Goal: Information Seeking & Learning: Learn about a topic

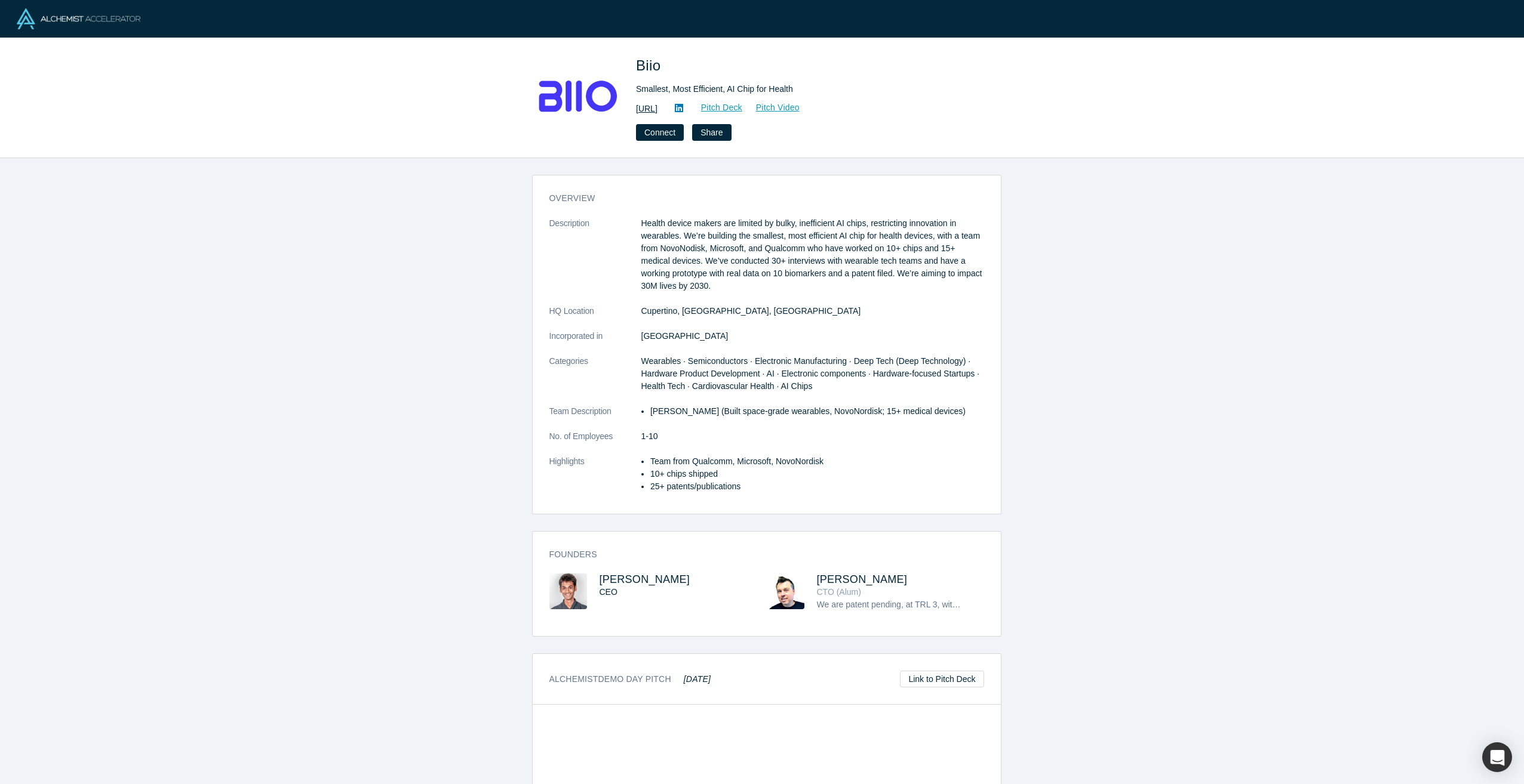
click at [658, 109] on link "https://biio.ai/" at bounding box center [647, 109] width 22 height 12
click at [757, 223] on p "Health device makers are limited by bulky, inefficient AI chips, restricting in…" at bounding box center [812, 255] width 343 height 75
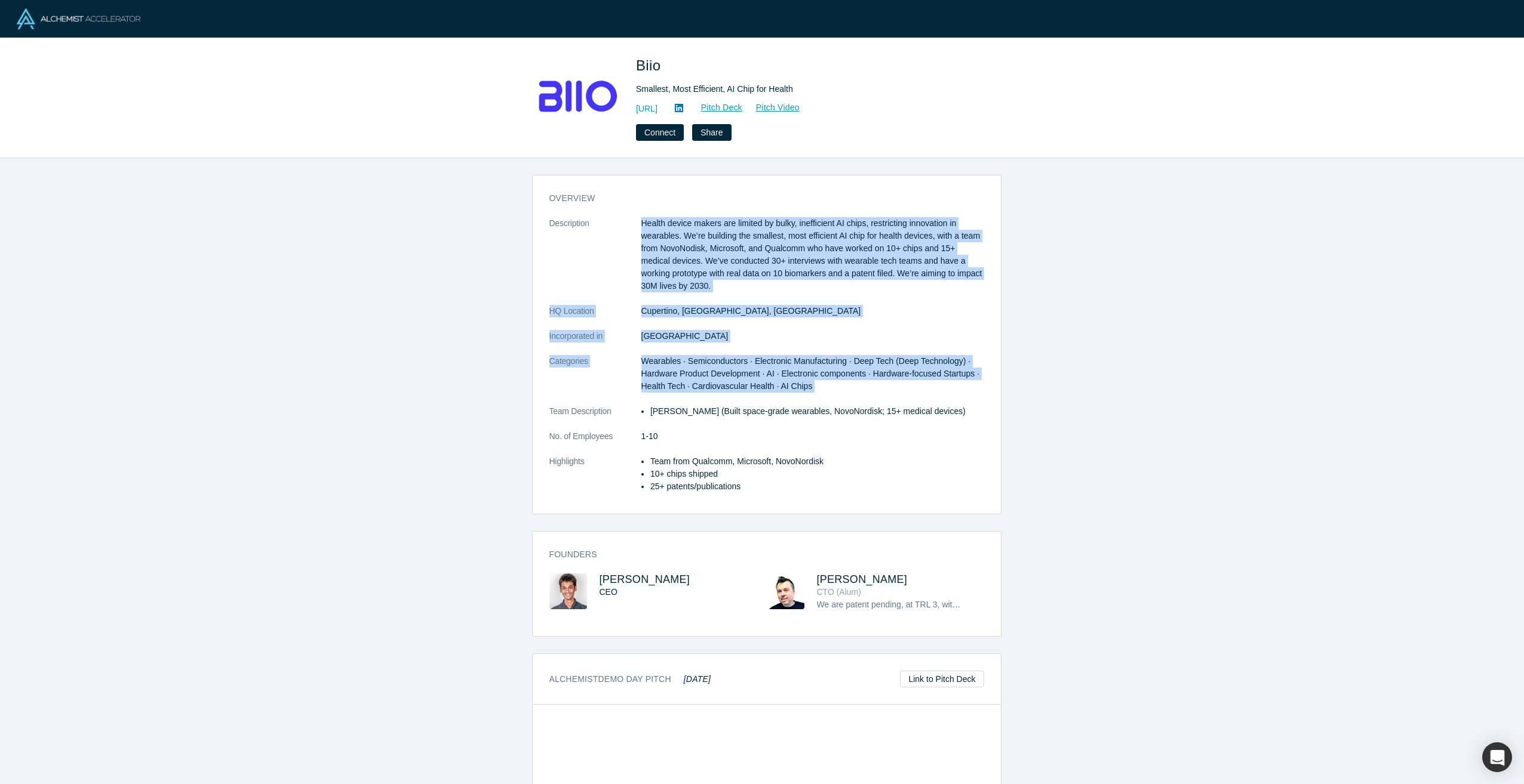
drag, startPoint x: 757, startPoint y: 223, endPoint x: 733, endPoint y: 366, distance: 145.0
click at [733, 366] on dl "Description Health device makers are limited by bulky, inefficient AI chips, re…" at bounding box center [767, 361] width 435 height 288
click at [733, 366] on span "Wearables · Semiconductors · Electronic Manufacturing · Deep Tech (Deep Technol…" at bounding box center [810, 373] width 338 height 34
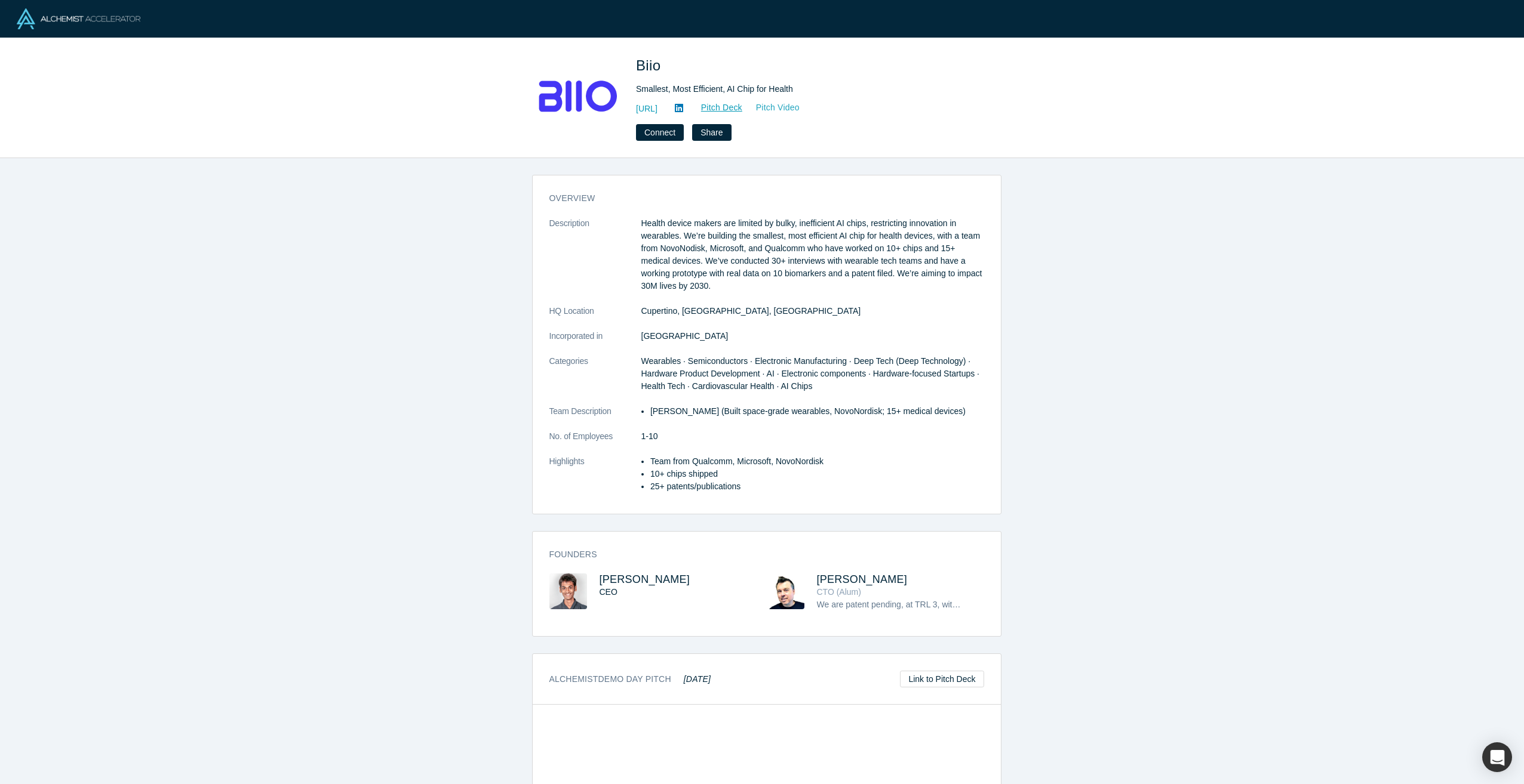
drag, startPoint x: 754, startPoint y: 107, endPoint x: 772, endPoint y: 107, distance: 18.0
click at [743, 107] on link "Pitch Deck" at bounding box center [715, 108] width 55 height 14
click at [800, 109] on link "Pitch Video" at bounding box center [771, 108] width 57 height 14
click at [650, 458] on p "Team from Qualcomm, Microsoft, NovoNordisk" at bounding box center [817, 462] width 334 height 12
drag, startPoint x: 650, startPoint y: 458, endPoint x: 834, endPoint y: 485, distance: 186.0
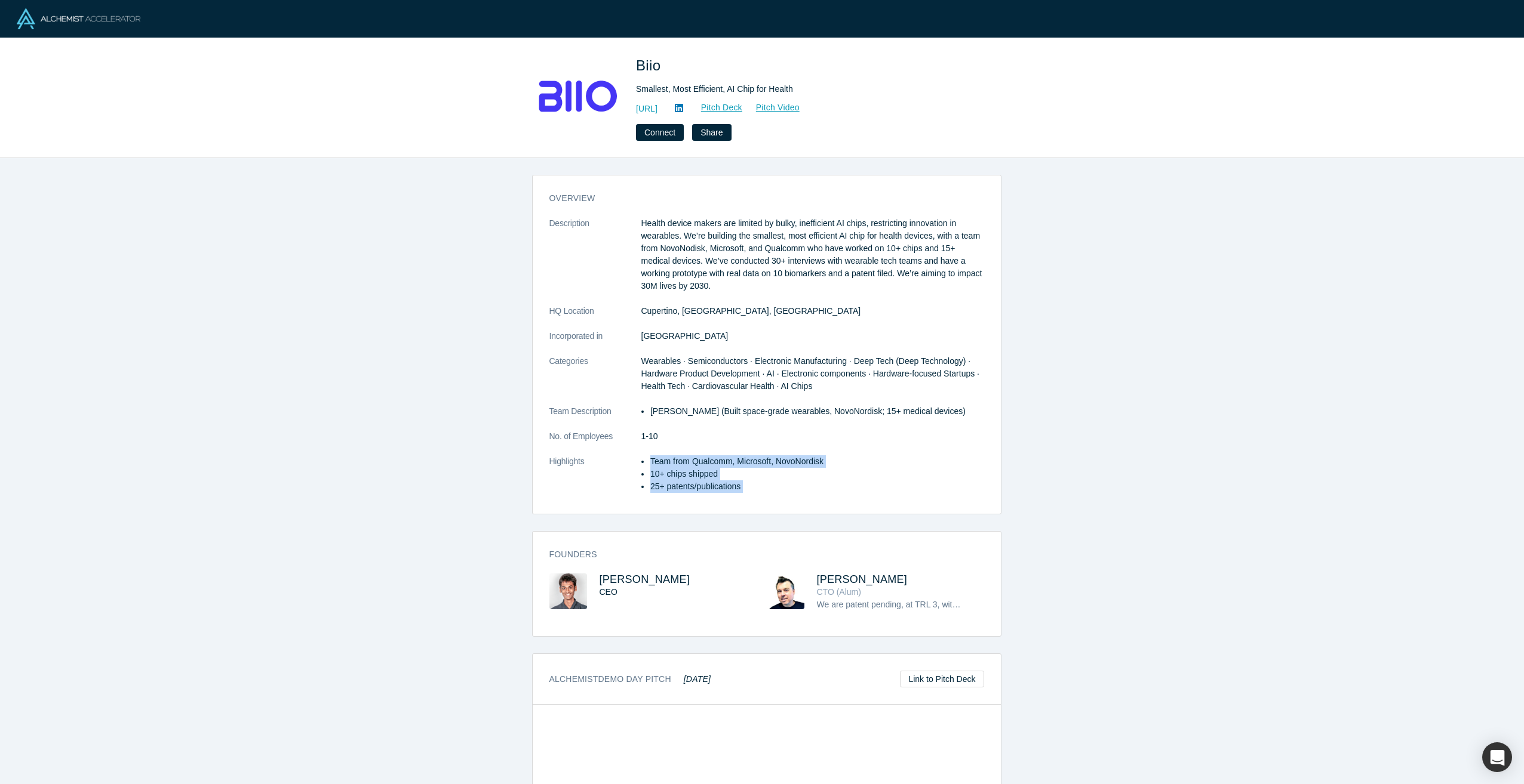
click at [834, 485] on ul "Team from Qualcomm, Microsoft, NovoNordisk 10+ chips shipped 25+ patents/public…" at bounding box center [812, 474] width 343 height 38
click at [834, 485] on p "25+ patents/publications" at bounding box center [817, 486] width 334 height 12
drag, startPoint x: 834, startPoint y: 485, endPoint x: 742, endPoint y: 468, distance: 93.6
click at [742, 468] on ul "Team from Qualcomm, Microsoft, NovoNordisk 10+ chips shipped 25+ patents/public…" at bounding box center [812, 474] width 343 height 38
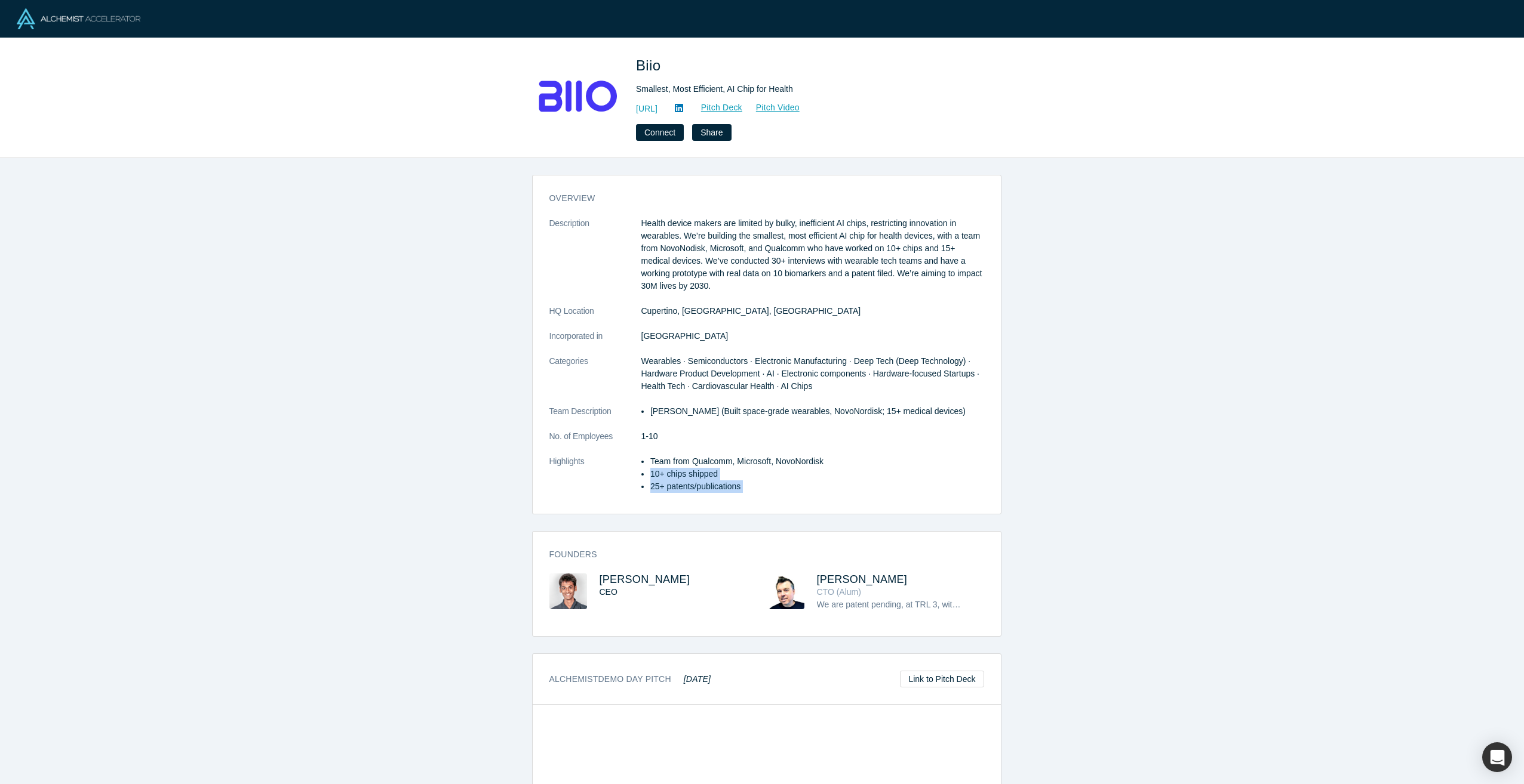
click at [742, 468] on p "10+ chips shipped" at bounding box center [817, 474] width 334 height 12
drag, startPoint x: 742, startPoint y: 468, endPoint x: 745, endPoint y: 485, distance: 17.3
click at [745, 485] on ul "Team from Qualcomm, Microsoft, NovoNordisk 10+ chips shipped 25+ patents/public…" at bounding box center [812, 474] width 343 height 38
click at [745, 485] on p "25+ patents/publications" at bounding box center [817, 486] width 334 height 12
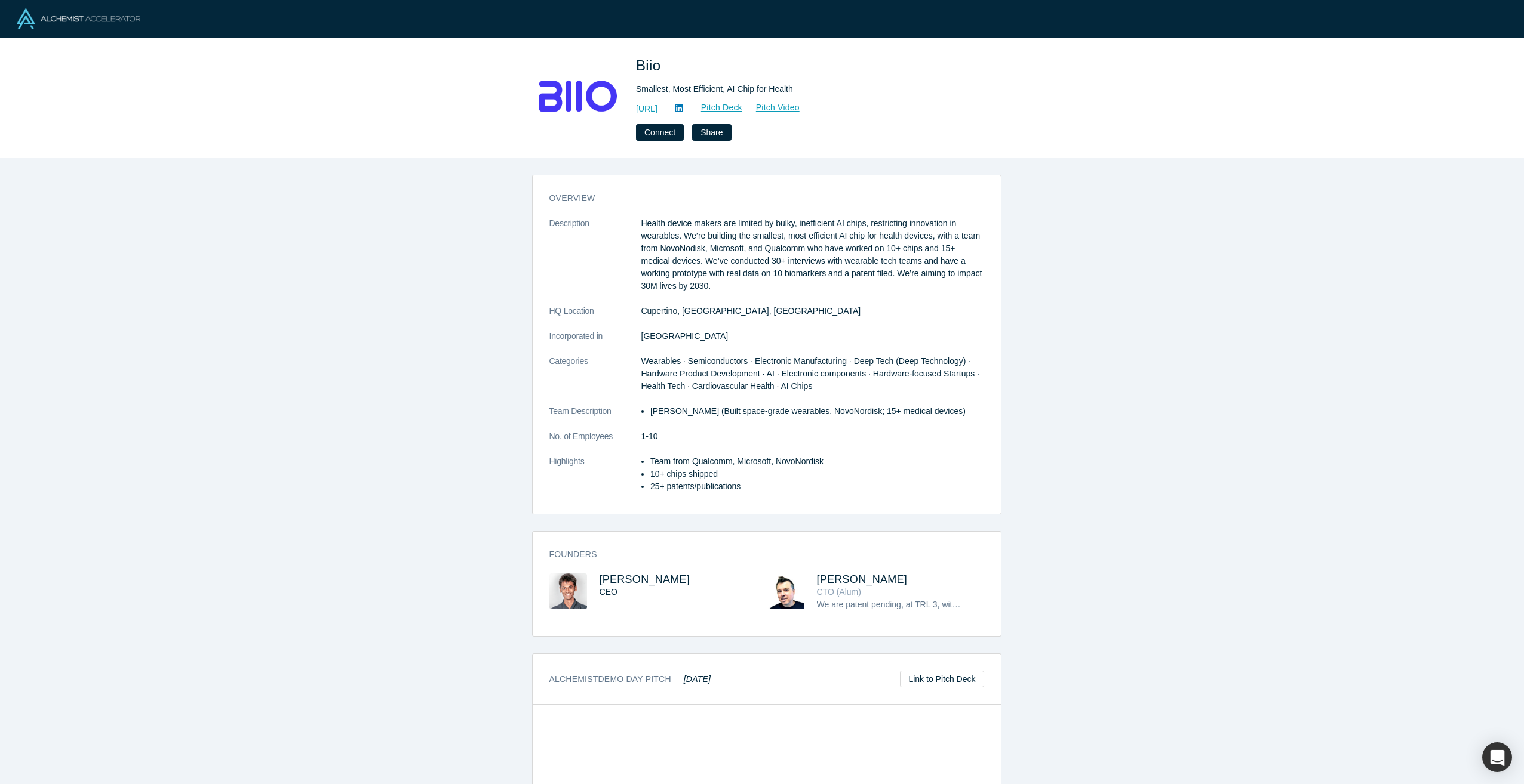
click at [745, 485] on p "25+ patents/publications" at bounding box center [817, 486] width 334 height 12
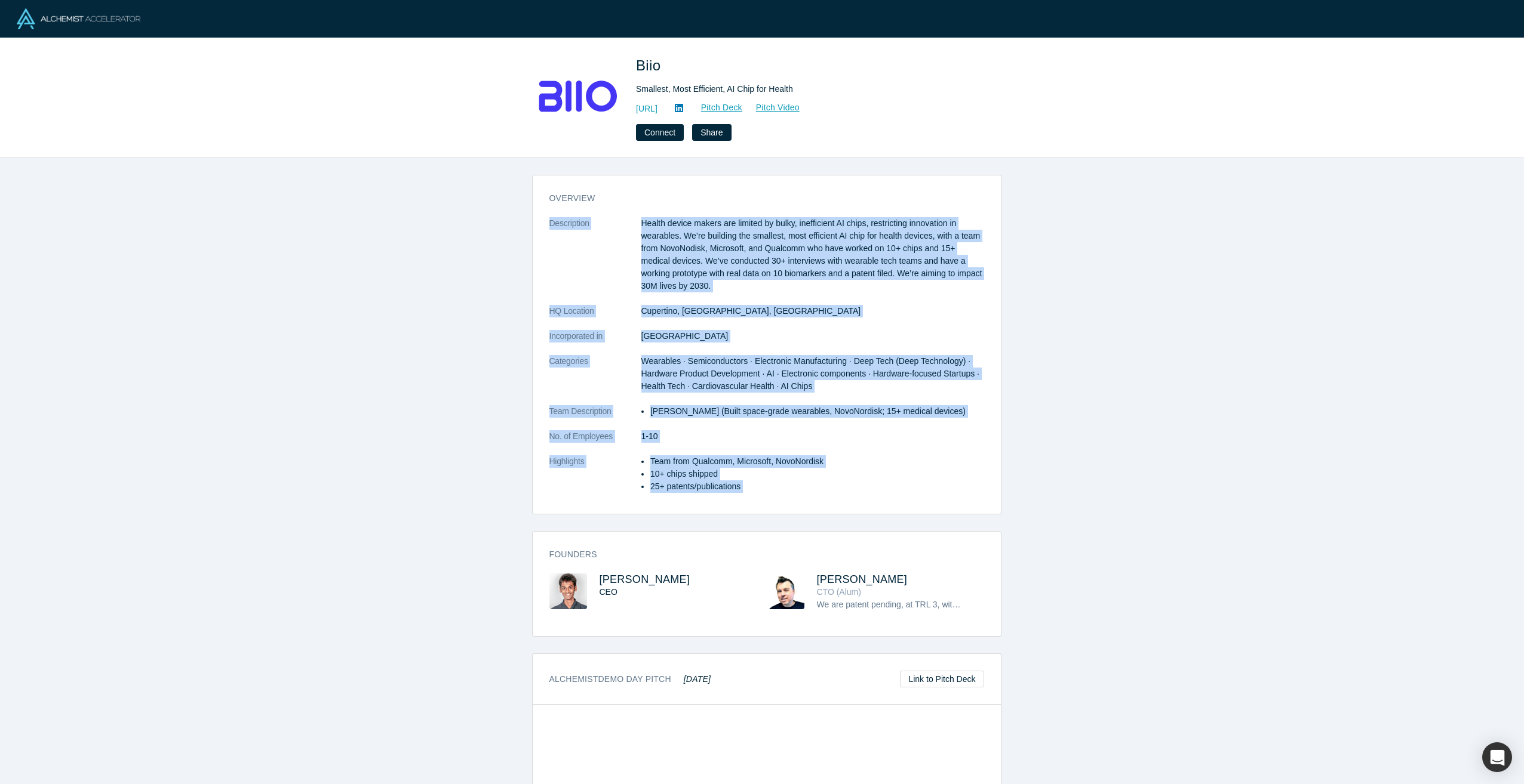
drag, startPoint x: 745, startPoint y: 485, endPoint x: 548, endPoint y: 217, distance: 332.6
click at [549, 217] on dl "Description Health device makers are limited by bulky, inefficient AI chips, re…" at bounding box center [767, 361] width 435 height 288
click at [549, 217] on dt "Description" at bounding box center [595, 261] width 92 height 88
drag, startPoint x: 548, startPoint y: 217, endPoint x: 798, endPoint y: 495, distance: 373.9
click at [798, 495] on dl "Description Health device makers are limited by bulky, inefficient AI chips, re…" at bounding box center [767, 361] width 435 height 288
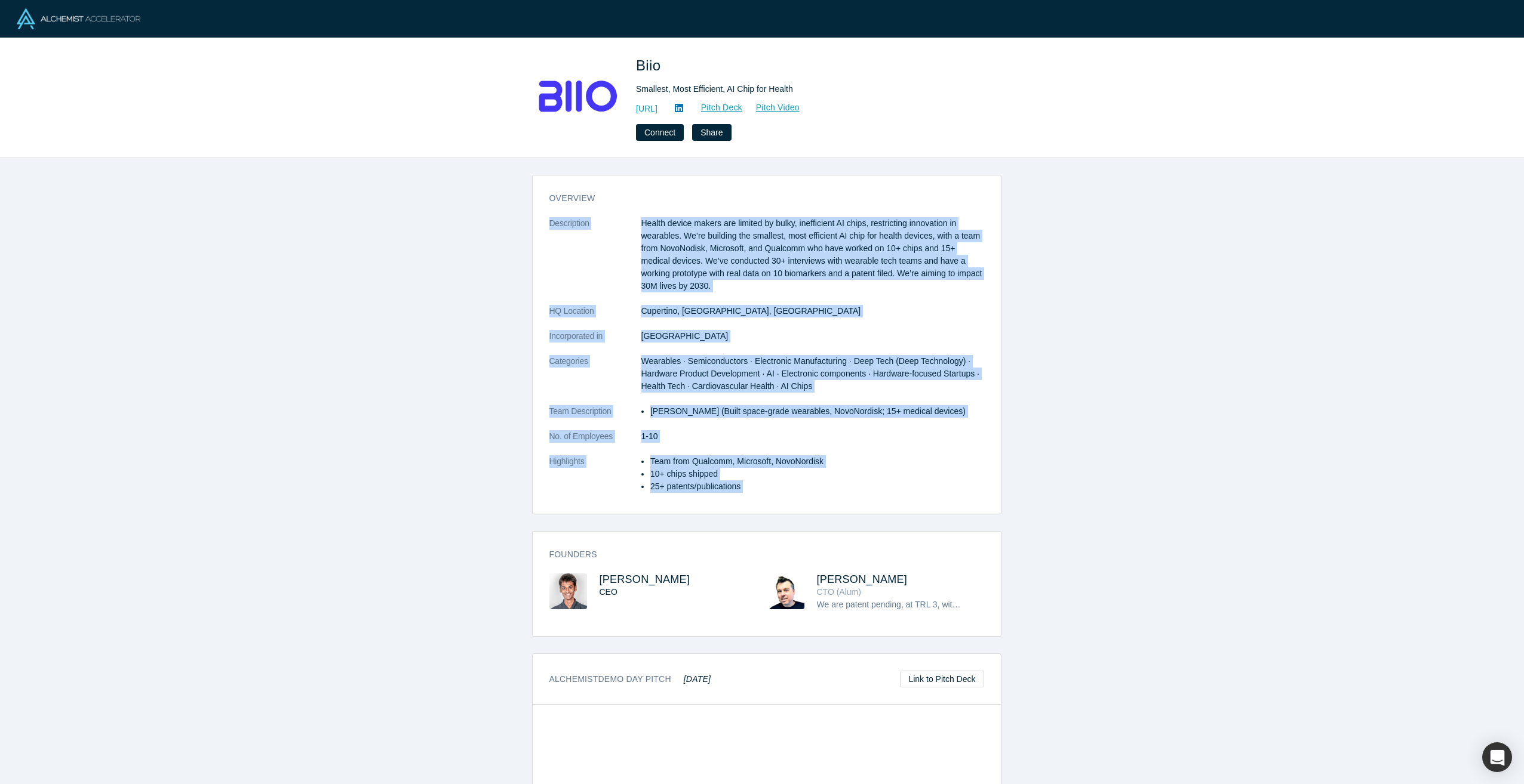
click at [798, 495] on dl "Description Health device makers are limited by bulky, inefficient AI chips, re…" at bounding box center [767, 361] width 435 height 288
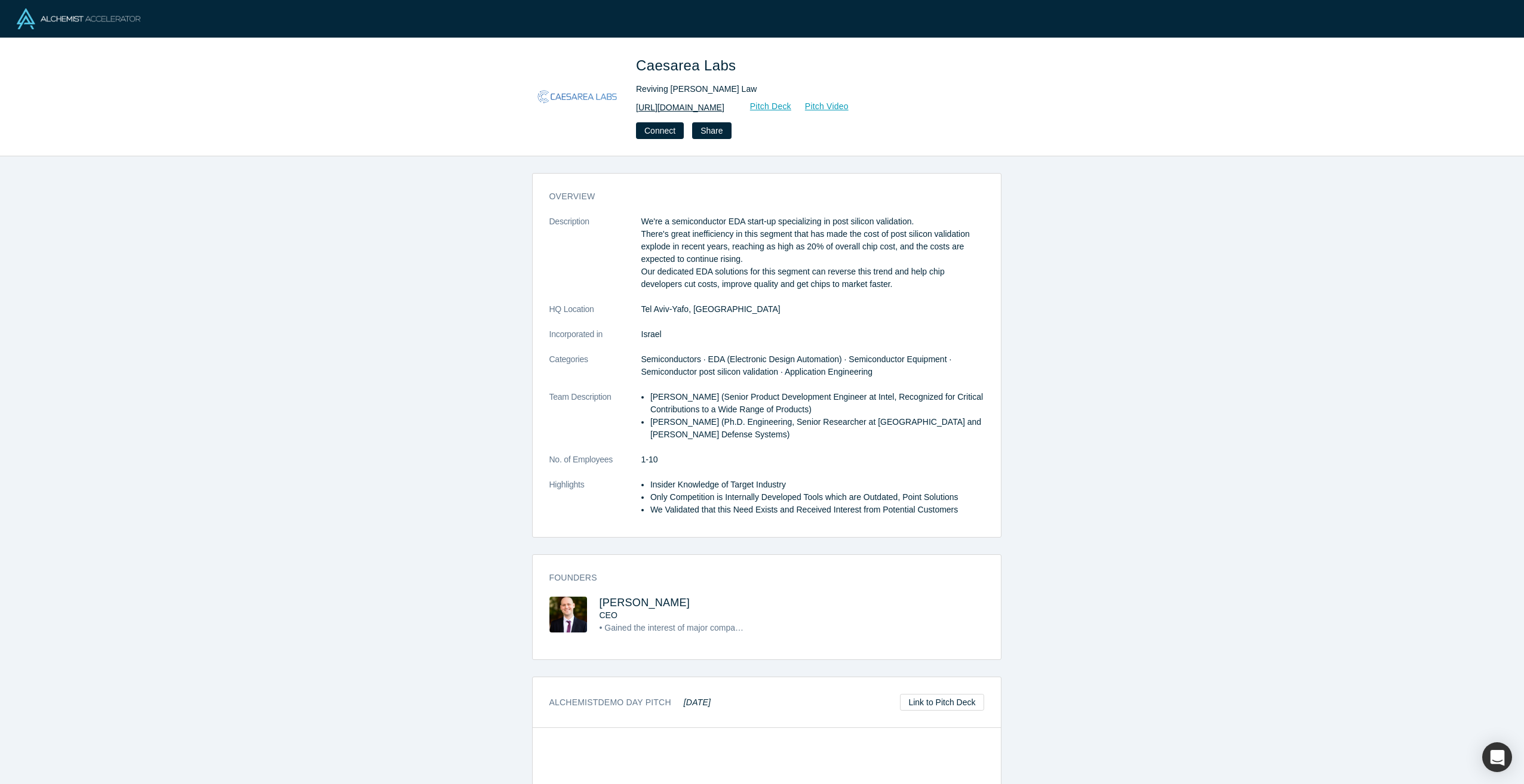
drag, startPoint x: 672, startPoint y: 103, endPoint x: 679, endPoint y: 103, distance: 7.0
click at [672, 103] on link "https://www.caesarealabs.com/" at bounding box center [680, 108] width 89 height 12
click at [748, 226] on p "We're a semiconductor EDA start-up specializing in post silicon validation. The…" at bounding box center [812, 253] width 343 height 75
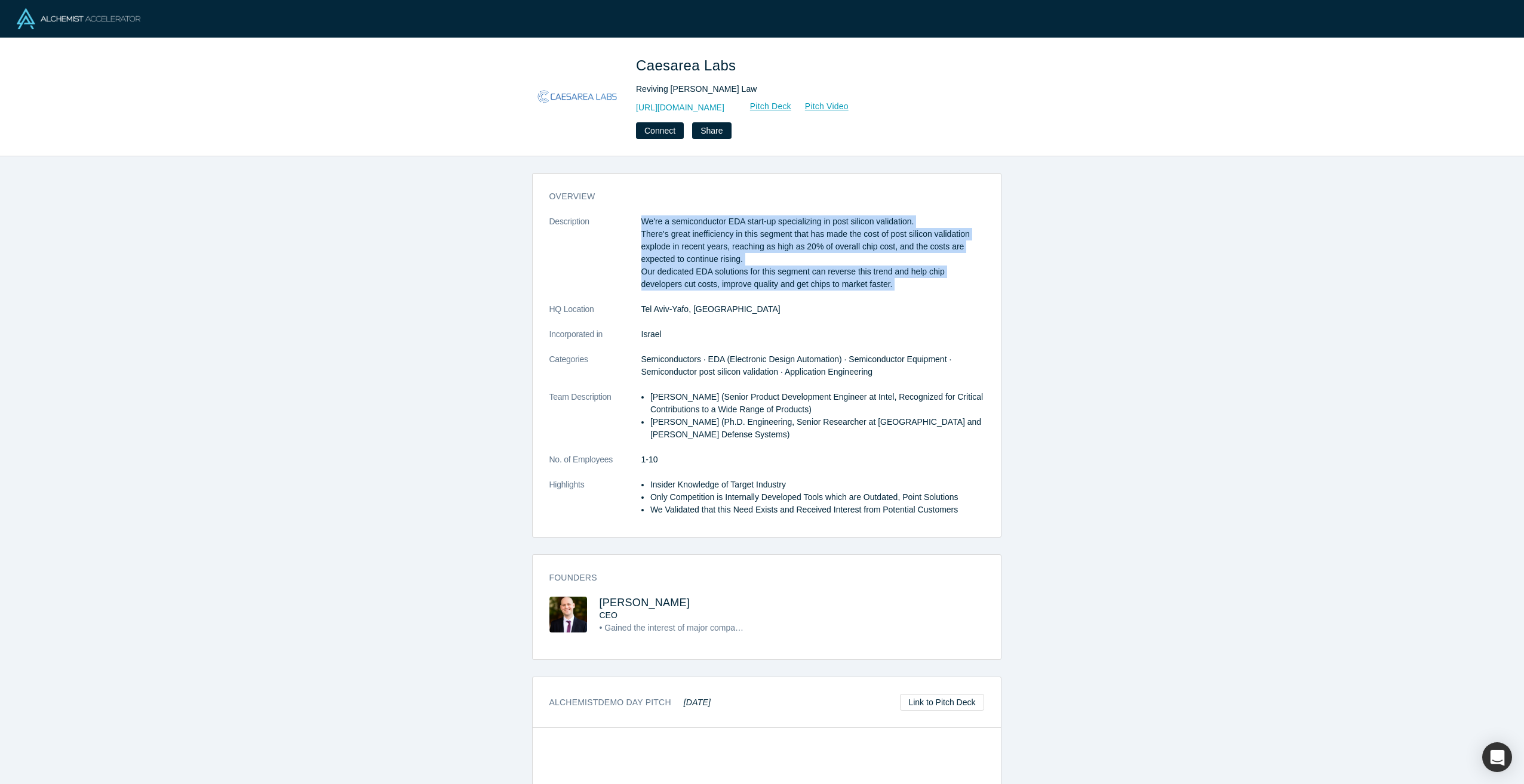
drag, startPoint x: 748, startPoint y: 226, endPoint x: 740, endPoint y: 271, distance: 45.7
click at [740, 271] on p "We're a semiconductor EDA start-up specializing in post silicon validation. The…" at bounding box center [812, 253] width 343 height 75
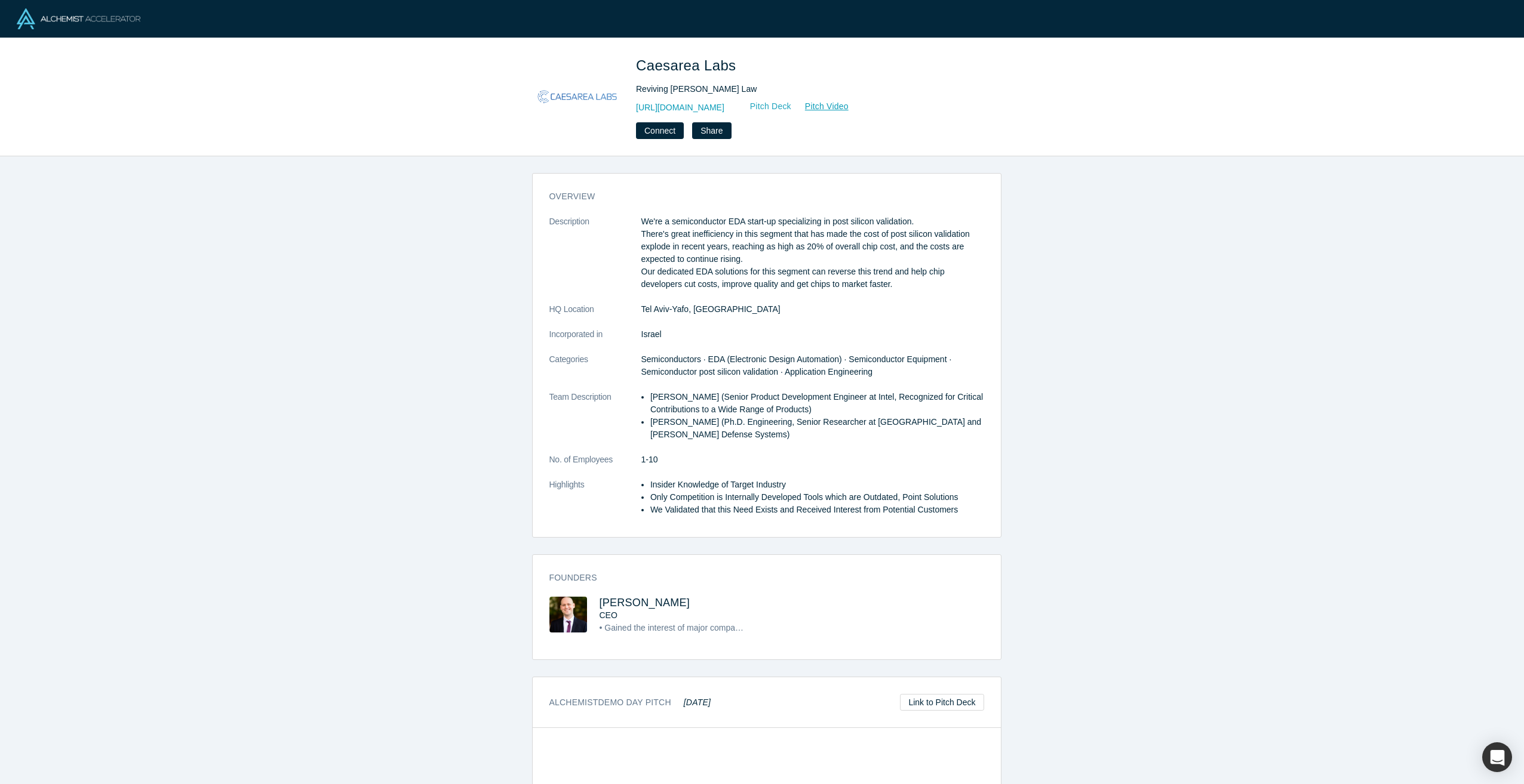
click at [792, 108] on link "Pitch Deck" at bounding box center [764, 106] width 55 height 14
click at [849, 109] on link "Pitch Video" at bounding box center [820, 106] width 57 height 14
